Goal: Navigation & Orientation: Find specific page/section

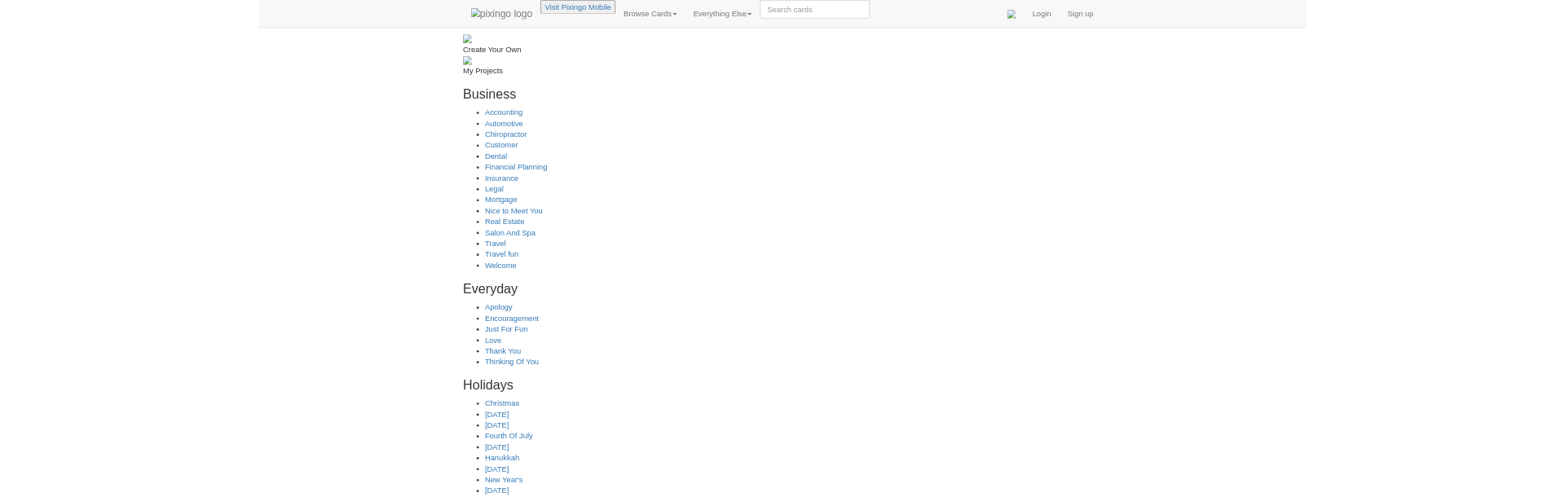
scroll to position [752, 0]
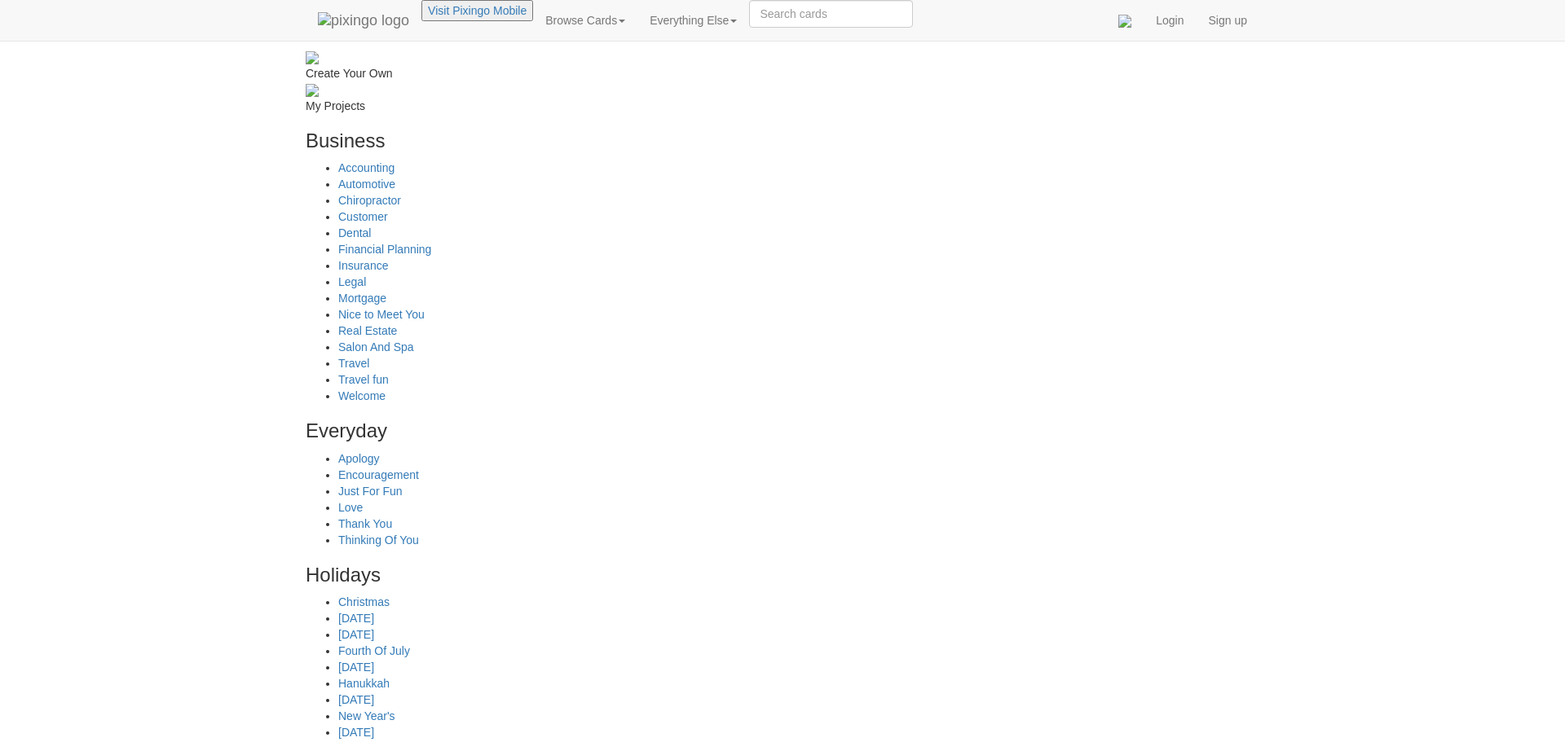
click at [533, 25] on link "Browse Cards" at bounding box center [585, 20] width 104 height 41
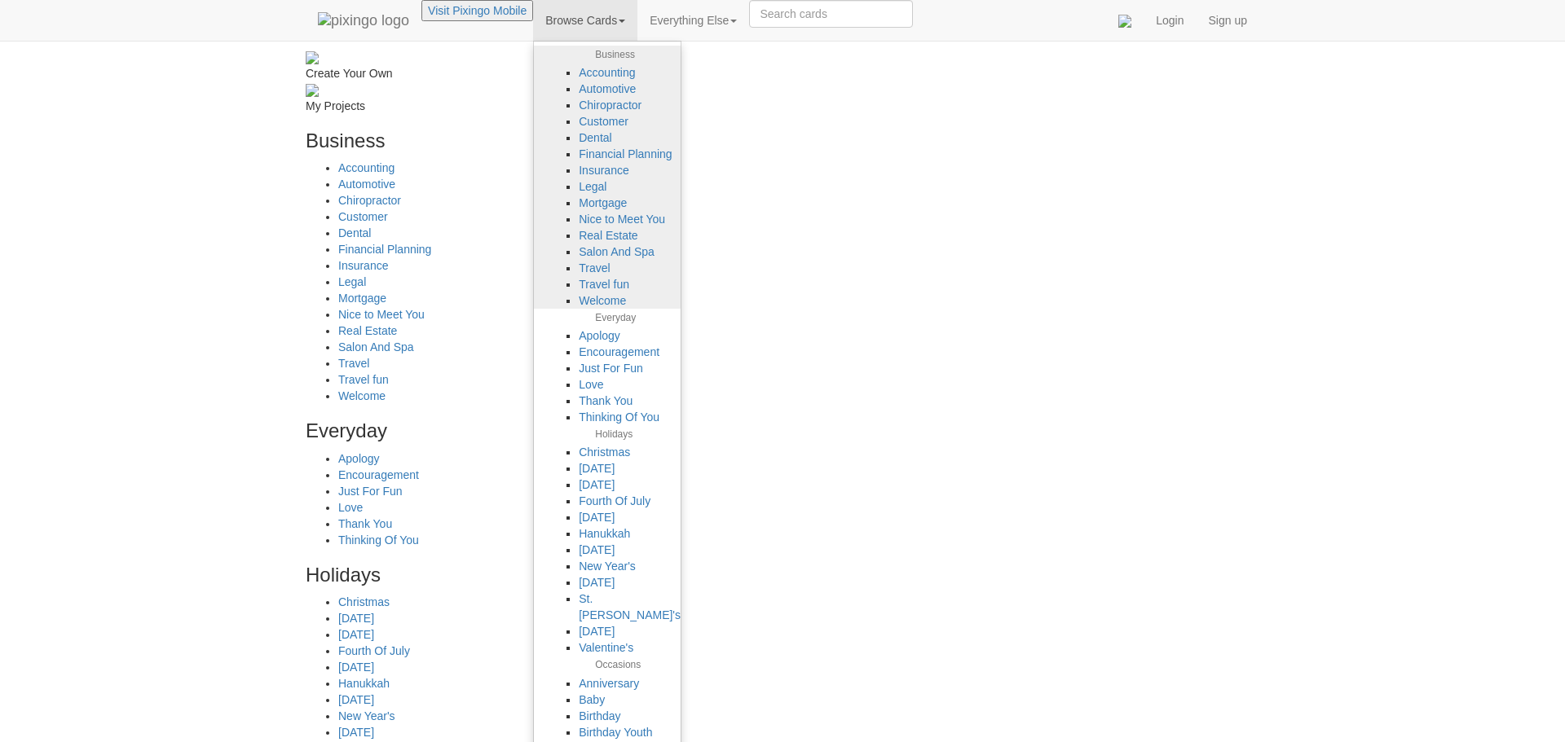
drag, startPoint x: 739, startPoint y: 99, endPoint x: 745, endPoint y: 75, distance: 25.1
click at [680, 656] on li "Occasions" at bounding box center [630, 665] width 102 height 19
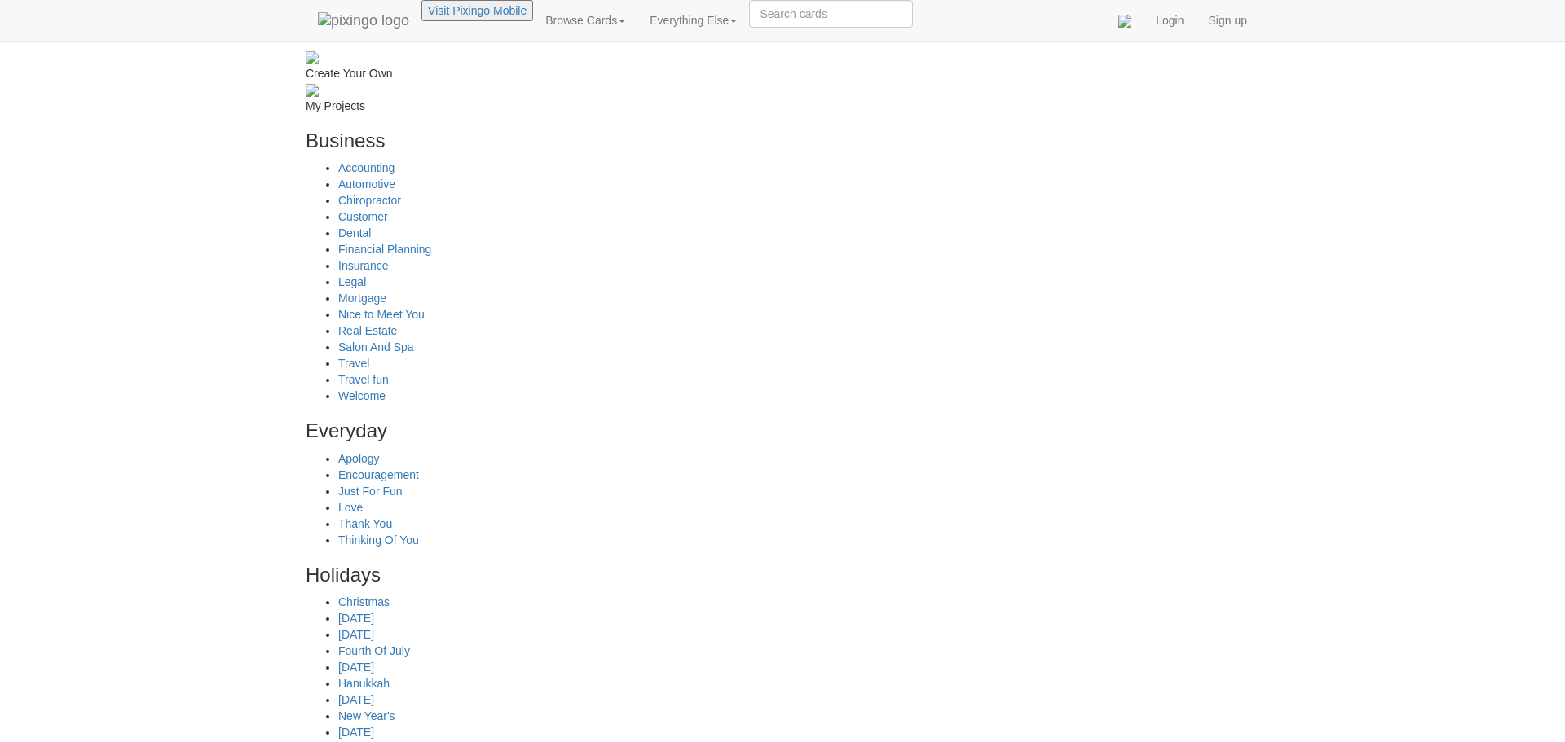
click at [533, 29] on link "Browse Cards" at bounding box center [585, 20] width 104 height 41
